Goal: Information Seeking & Learning: Understand process/instructions

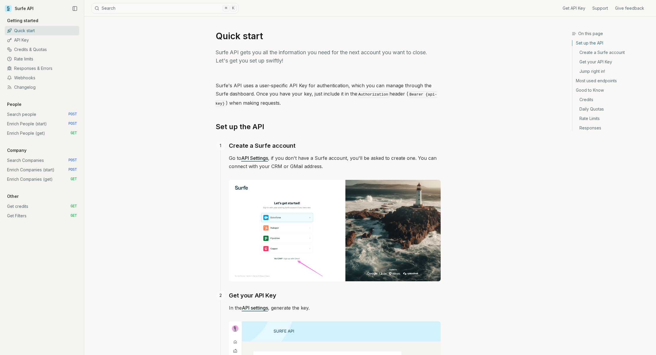
click at [29, 113] on link "Search people POST" at bounding box center [42, 114] width 74 height 9
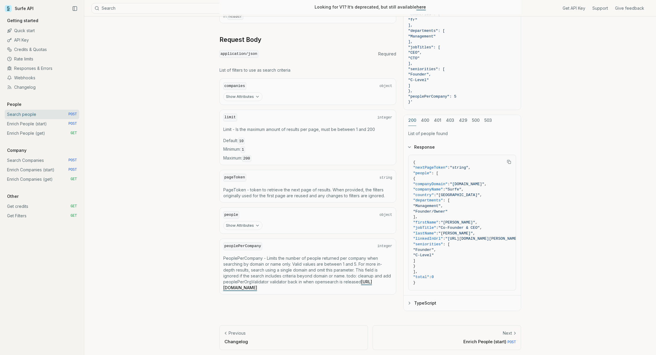
scroll to position [194, 0]
click at [239, 220] on button "Show Attributes" at bounding box center [242, 223] width 39 height 9
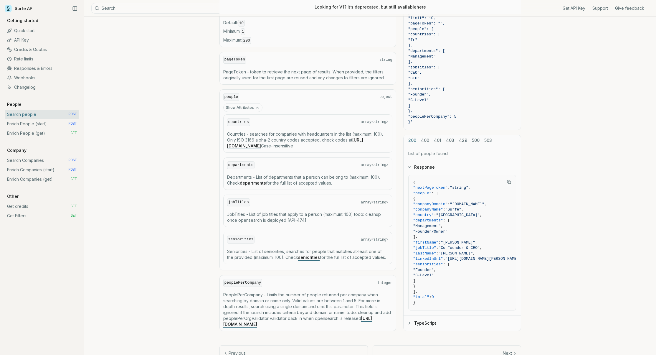
scroll to position [336, 0]
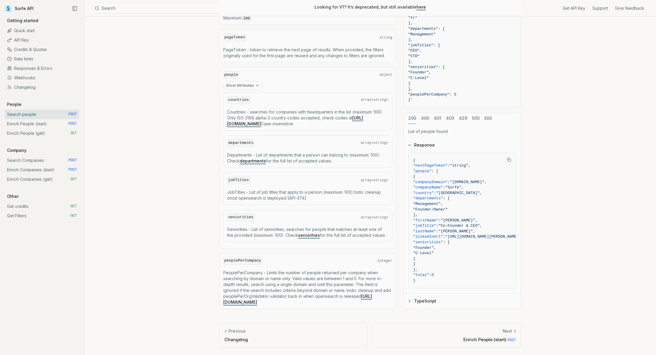
click at [42, 124] on link "Enrich People (start) POST" at bounding box center [42, 123] width 74 height 9
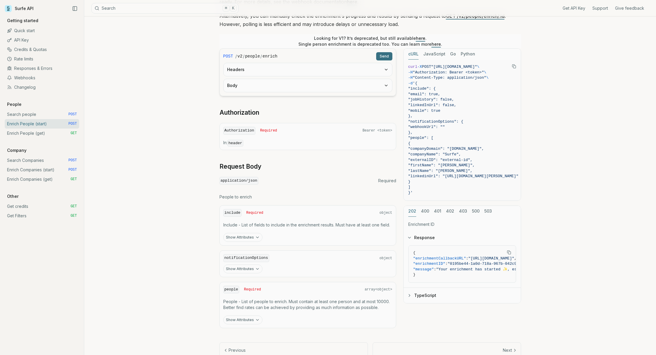
scroll to position [129, 0]
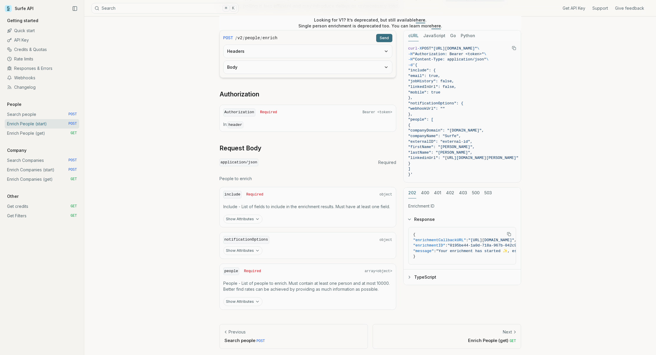
click at [256, 247] on button "Show Attributes" at bounding box center [242, 250] width 39 height 9
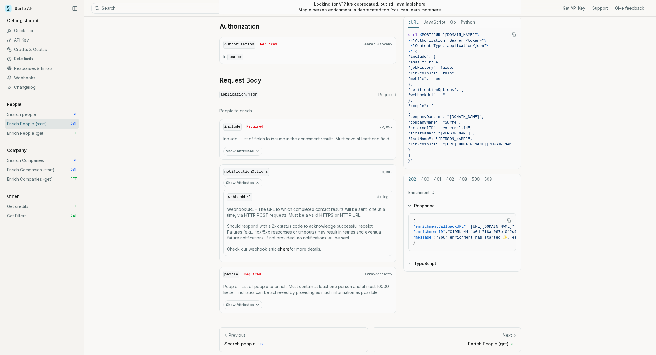
scroll to position [200, 0]
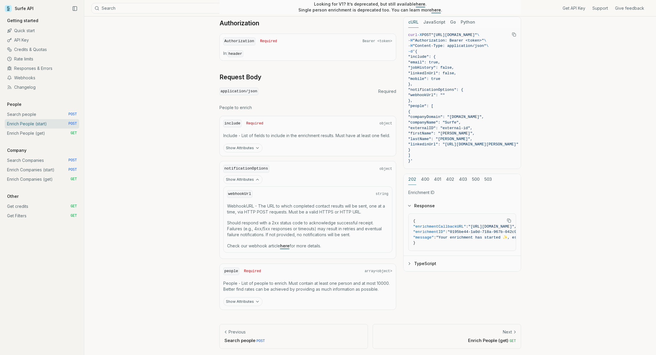
click at [247, 302] on button "Show Attributes" at bounding box center [242, 301] width 39 height 9
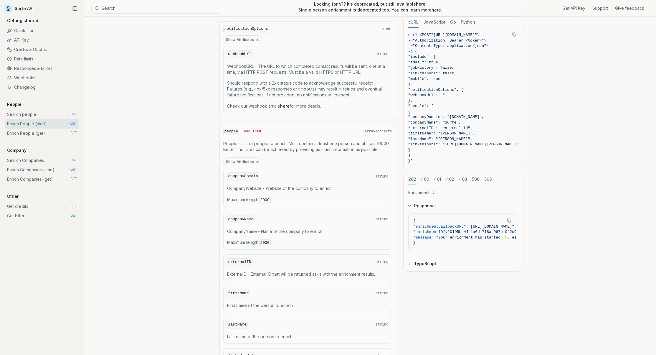
scroll to position [340, 0]
click at [40, 114] on link "Search people POST" at bounding box center [42, 114] width 74 height 9
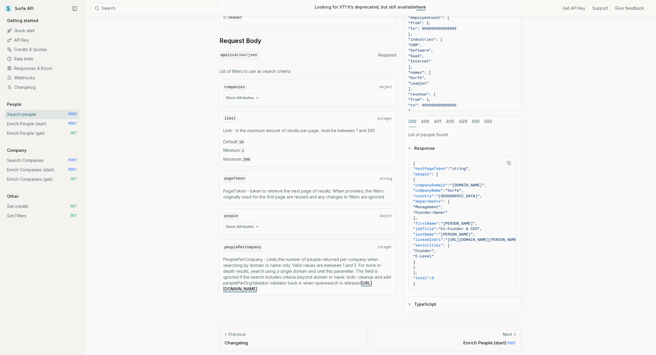
scroll to position [194, 0]
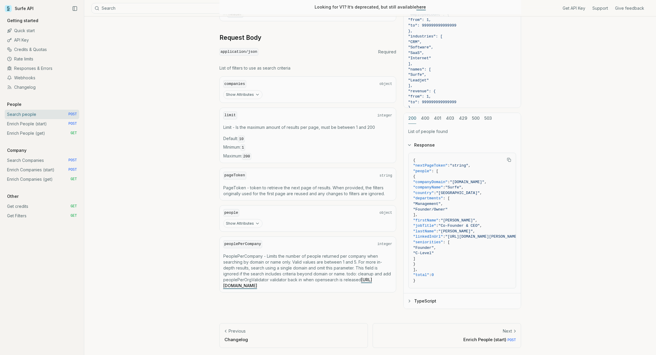
click at [238, 221] on button "Show Attributes" at bounding box center [242, 223] width 39 height 9
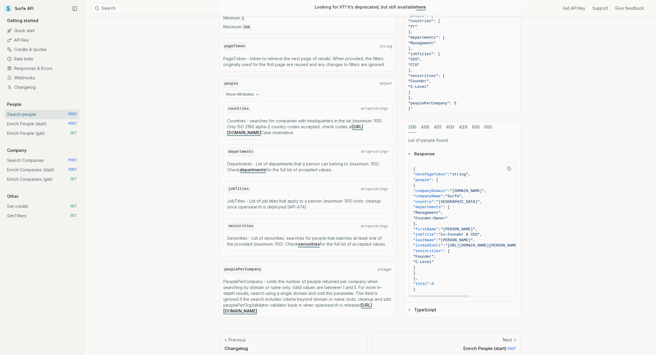
scroll to position [336, 0]
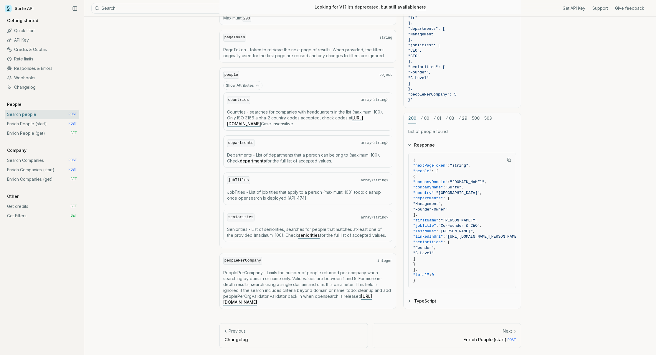
click at [43, 119] on link "Enrich People (start) POST" at bounding box center [42, 123] width 74 height 9
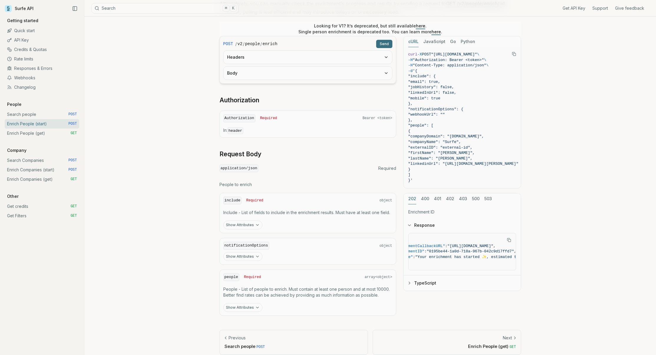
scroll to position [129, 0]
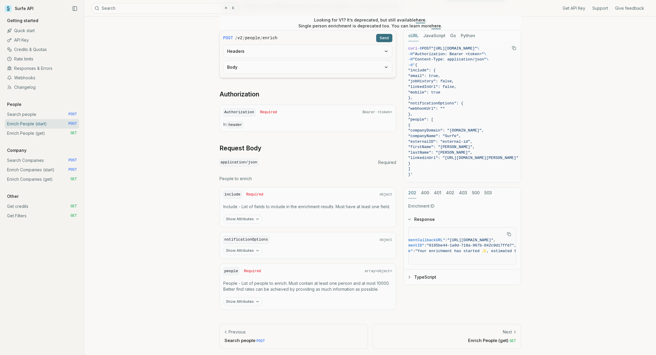
click at [483, 337] on p "Enrich People (get) GET" at bounding box center [446, 340] width 138 height 6
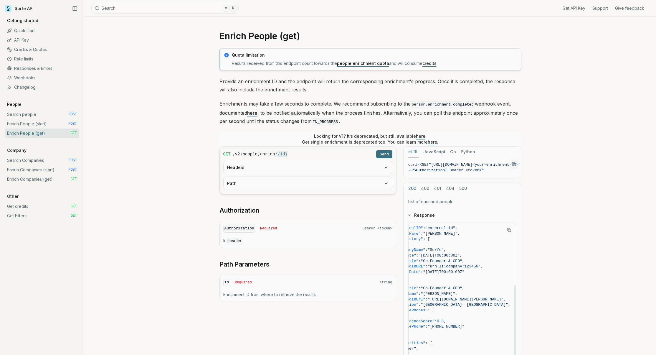
scroll to position [95, 21]
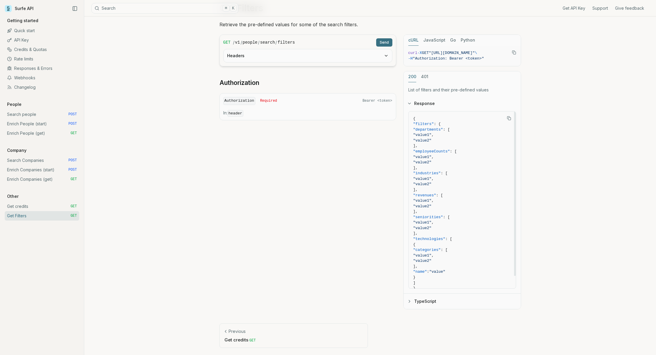
scroll to position [25, 0]
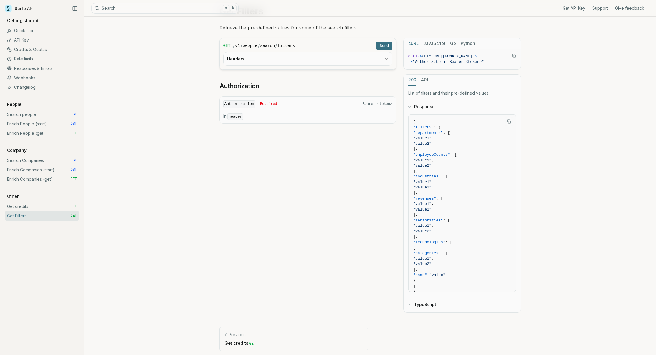
click at [384, 60] on icon "button" at bounding box center [386, 59] width 5 height 5
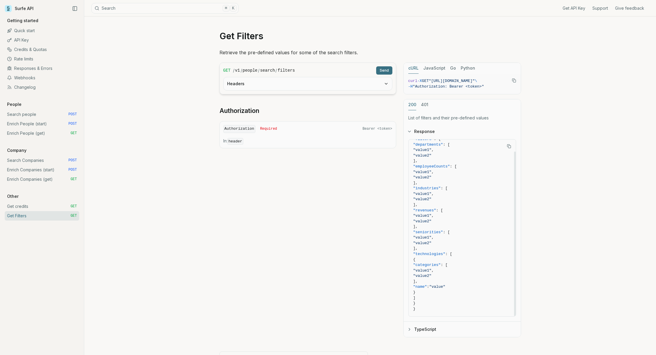
scroll to position [0, 0]
click at [29, 134] on link "Enrich People (get) GET" at bounding box center [42, 132] width 74 height 9
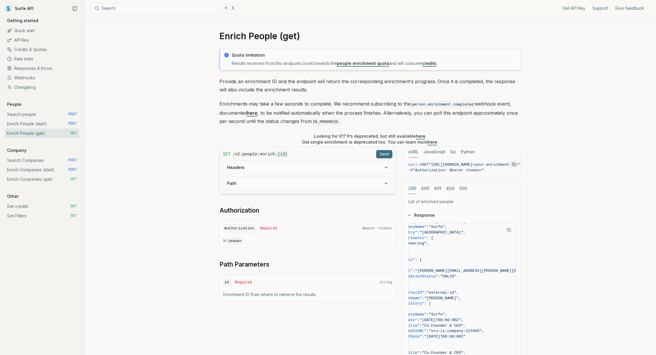
click at [252, 114] on link "here" at bounding box center [252, 113] width 10 height 6
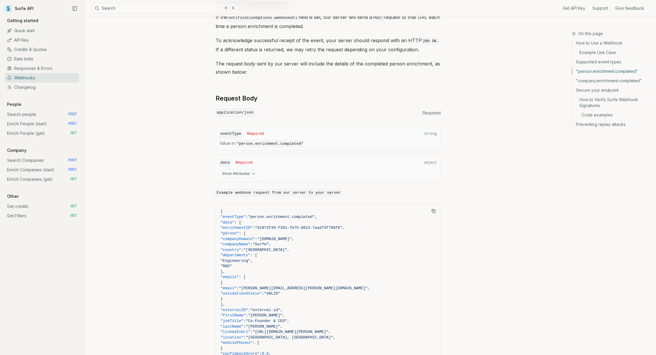
scroll to position [340, 0]
